Goal: Find specific page/section: Find specific page/section

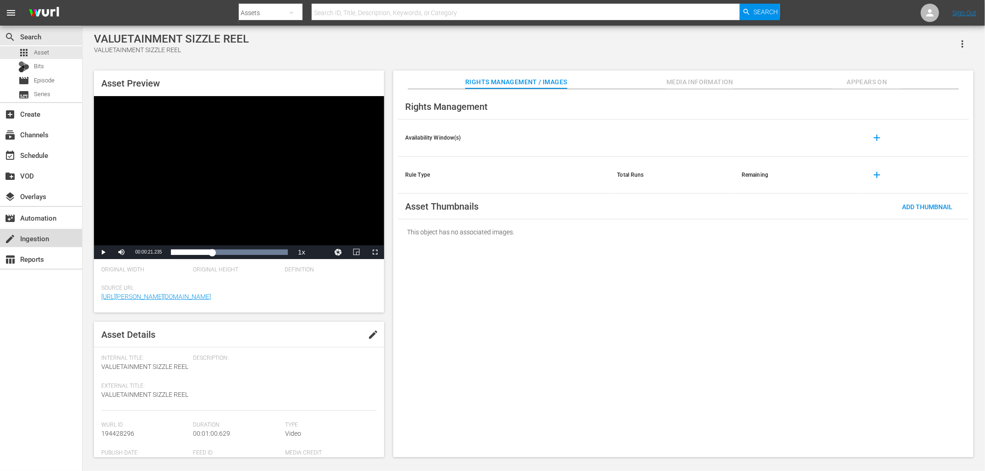
click at [33, 241] on div "create Ingestion" at bounding box center [25, 237] width 51 height 8
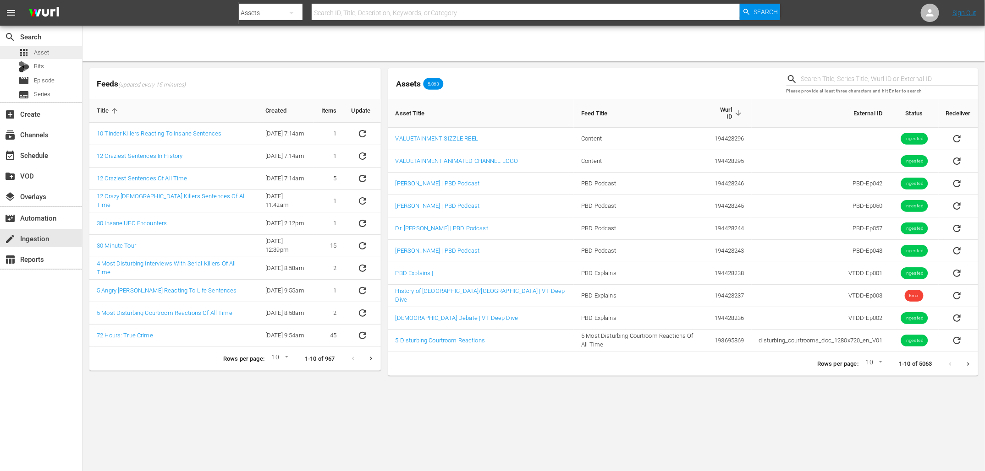
click at [43, 55] on span "Asset" at bounding box center [41, 52] width 15 height 9
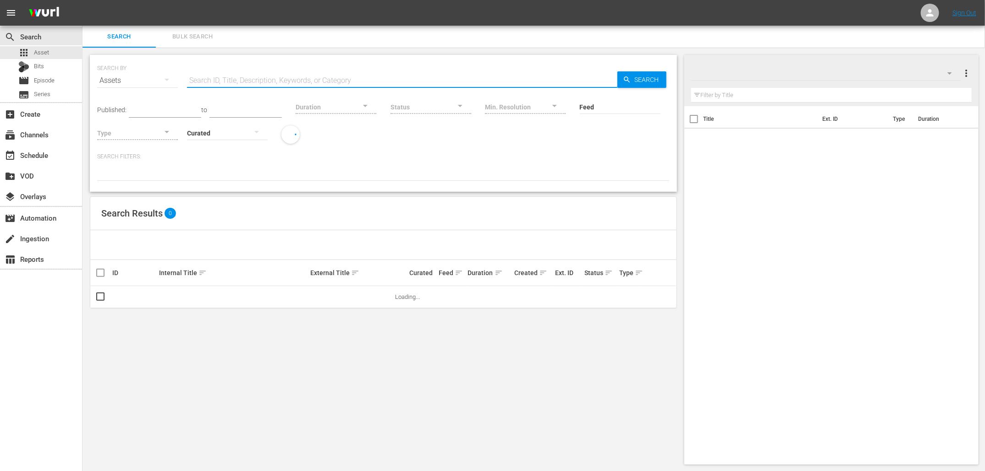
click at [344, 78] on input "text" at bounding box center [402, 81] width 430 height 22
type input "filler"
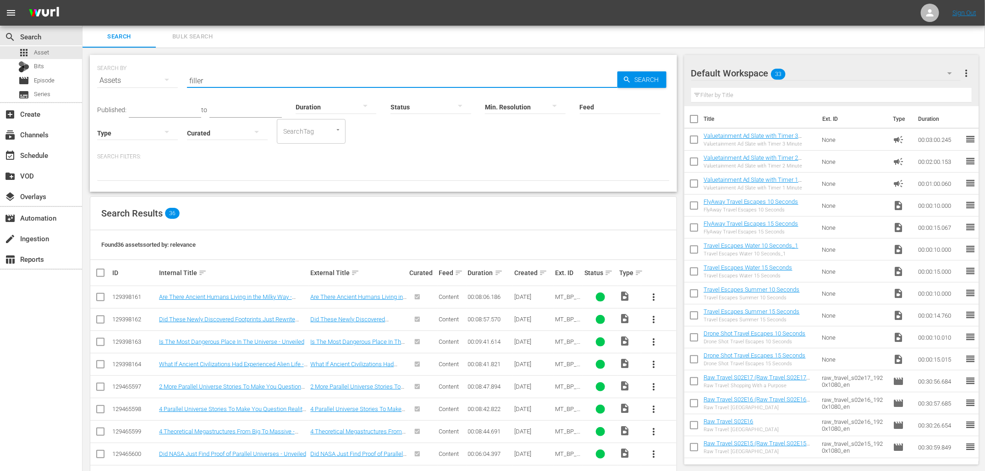
click at [230, 78] on input "filler" at bounding box center [402, 81] width 430 height 22
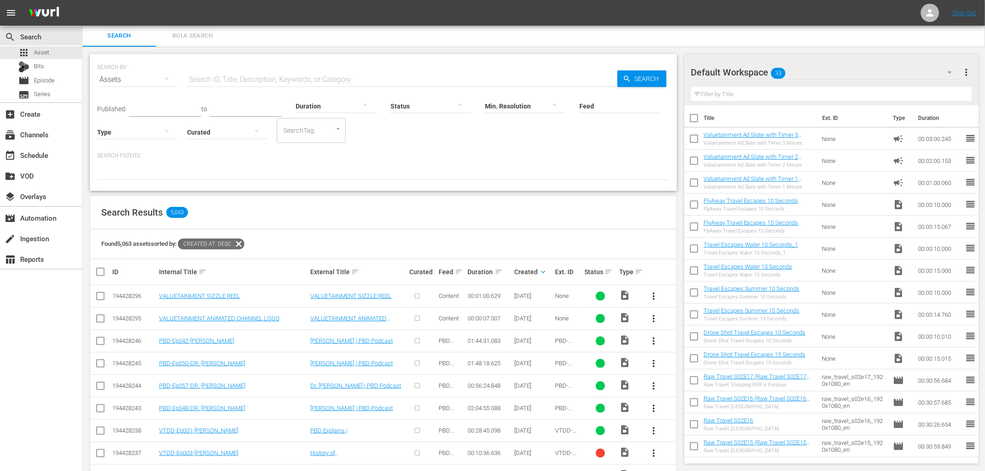
scroll to position [1, 0]
drag, startPoint x: 237, startPoint y: 458, endPoint x: 154, endPoint y: 456, distance: 83.4
click at [154, 456] on tr "194428237 VTDD-Ep003-[PERSON_NAME] History of [GEOGRAPHIC_DATA]/[GEOGRAPHIC_DAT…" at bounding box center [383, 453] width 586 height 22
copy tr "VTDD-Ep003-[PERSON_NAME]"
click at [290, 216] on div "Search Results 5,063" at bounding box center [383, 212] width 586 height 33
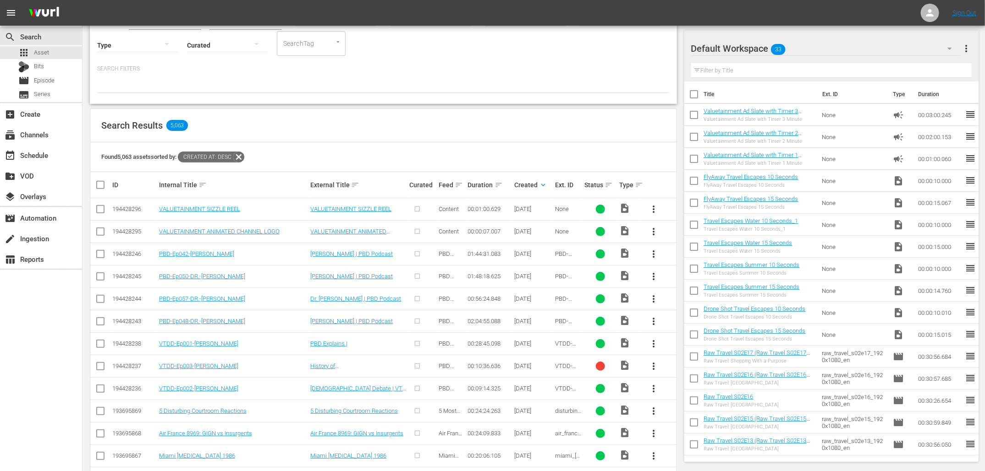
scroll to position [80, 0]
